Goal: Information Seeking & Learning: Learn about a topic

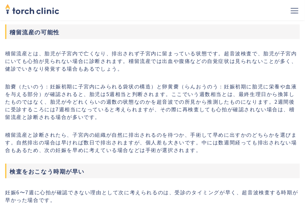
scroll to position [607, 0]
click at [200, 196] on p "妊娠6〜7週に心拍が確認できない理由として次に考えられるのは、受診のタイミングが早く、超音波検査する時期が早かった場合です。" at bounding box center [152, 196] width 294 height 15
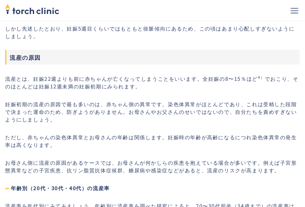
scroll to position [1027, 0]
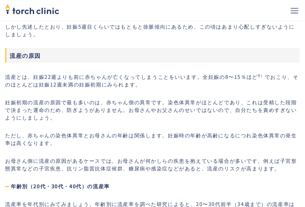
click at [191, 115] on p "妊娠初期の流産の原因で最も多いのは、赤ちゃん側の異常です。染色体異常がほとんどであり、これは受精した段階で決まった運命のため、防ぎようがありません。お母さんや…" at bounding box center [152, 109] width 294 height 23
click at [191, 118] on p "妊娠初期の流産の原因で最も多いのは、赤ちゃん側の異常です。染色体異常がほとんどであり、これは受精した段階で決まった運命のため、防ぎようがありません。お母さんや…" at bounding box center [152, 109] width 294 height 23
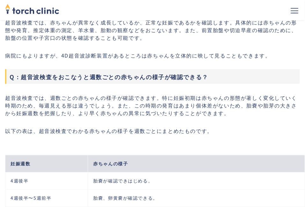
scroll to position [1882, 0]
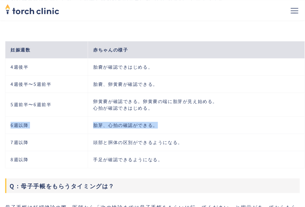
drag, startPoint x: 170, startPoint y: 118, endPoint x: 171, endPoint y: 114, distance: 4.3
click at [171, 114] on tbody "妊娠週数 赤ちゃんの様子 4週後半 胎嚢が確認できはじめる。 4週後半〜5週前半 胎嚢、卵黄嚢が確認できる。 5週前半〜6週前半 卵黄嚢が確認できる。卵黄嚢の…" at bounding box center [154, 104] width 299 height 127
click at [171, 114] on td "卵黄嚢が確認できる。卵黄嚢の端に胎芽が見え始める。 心拍が確認できはじめる。" at bounding box center [196, 105] width 217 height 24
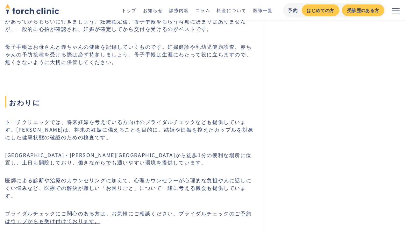
scroll to position [2208, 0]
click at [203, 9] on link "コラム" at bounding box center [203, 10] width 15 height 6
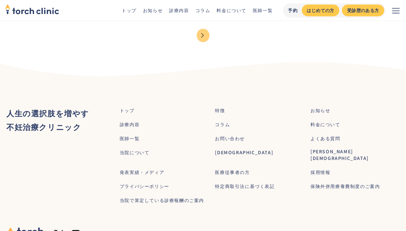
scroll to position [736, 0]
